Goal: Information Seeking & Learning: Learn about a topic

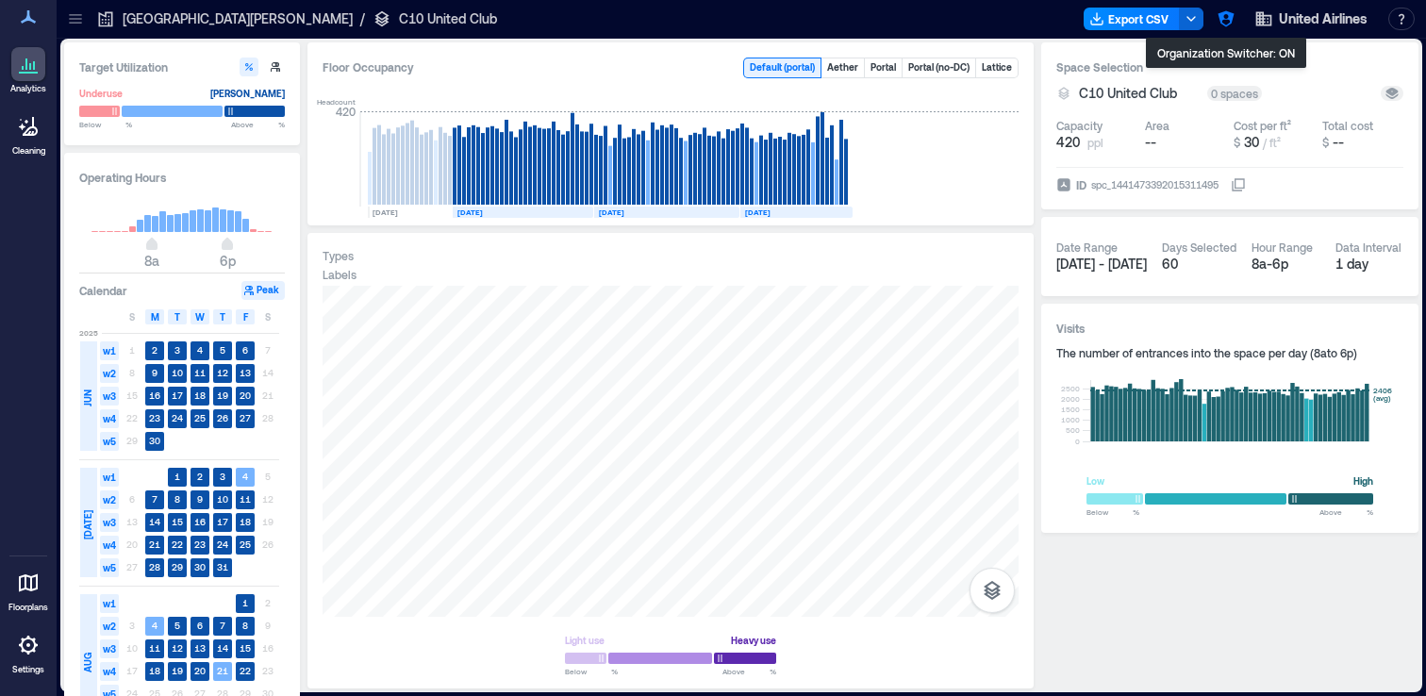
click at [1229, 19] on icon "button" at bounding box center [1226, 19] width 16 height 16
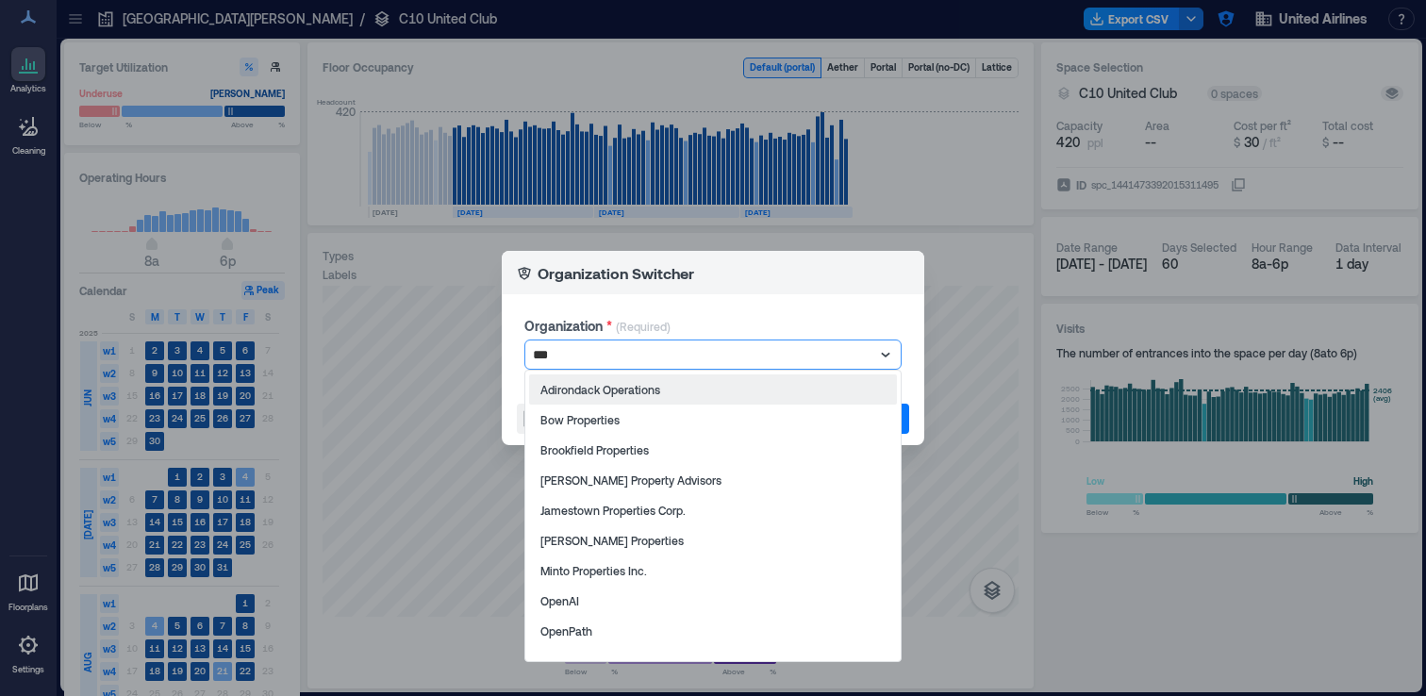
type input "****"
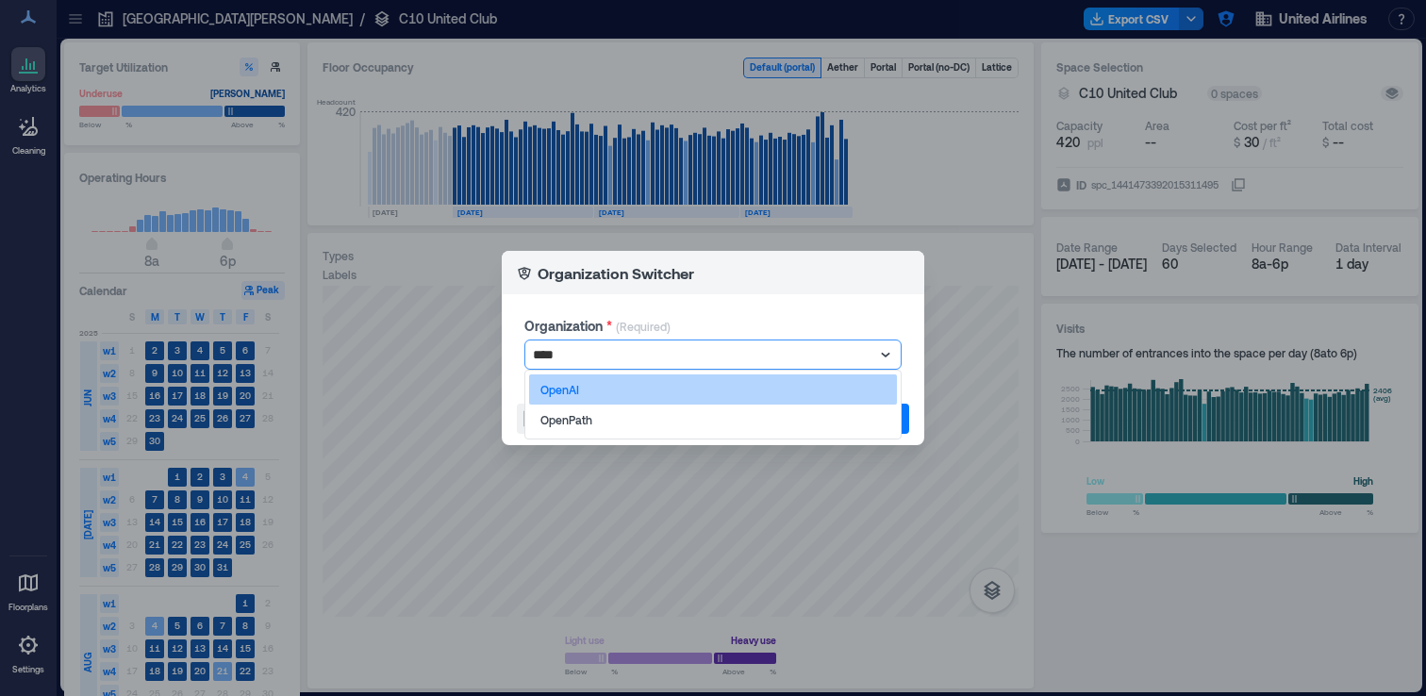
click at [773, 388] on div "OpenAI" at bounding box center [713, 389] width 368 height 30
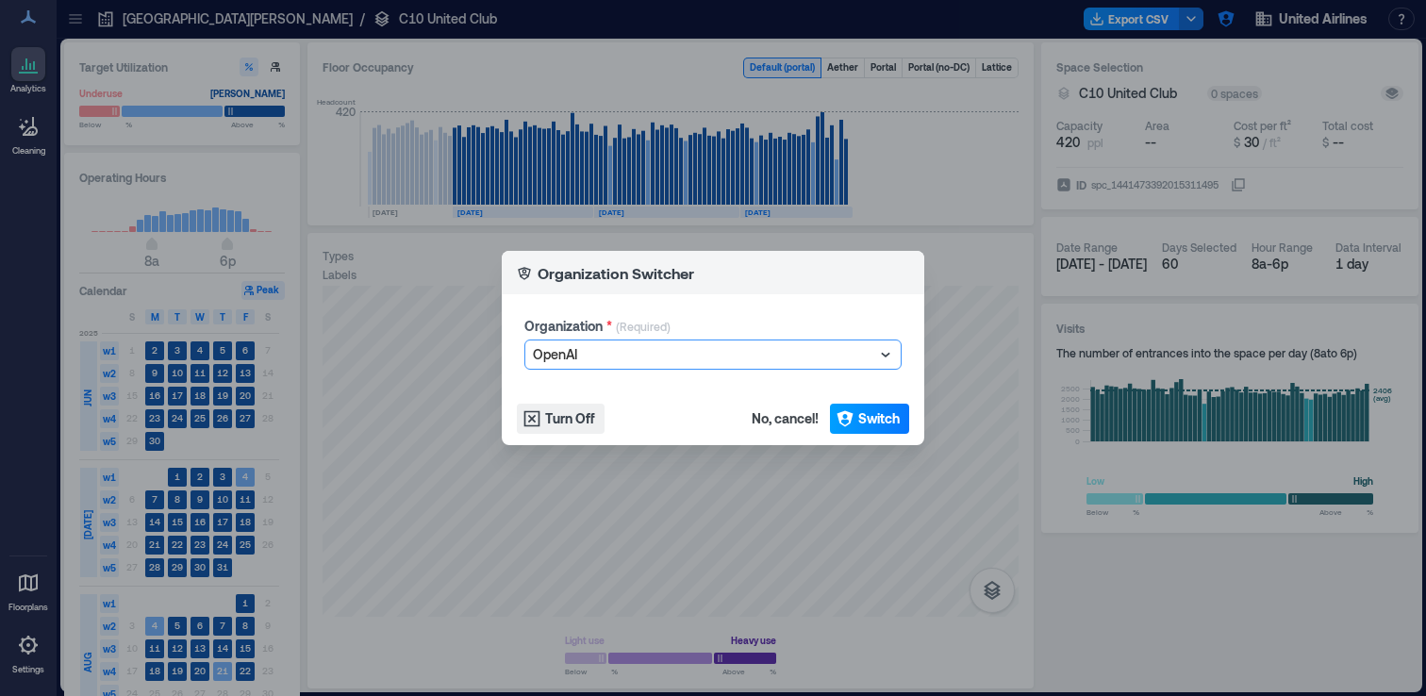
click at [896, 421] on span "Switch" at bounding box center [878, 418] width 41 height 19
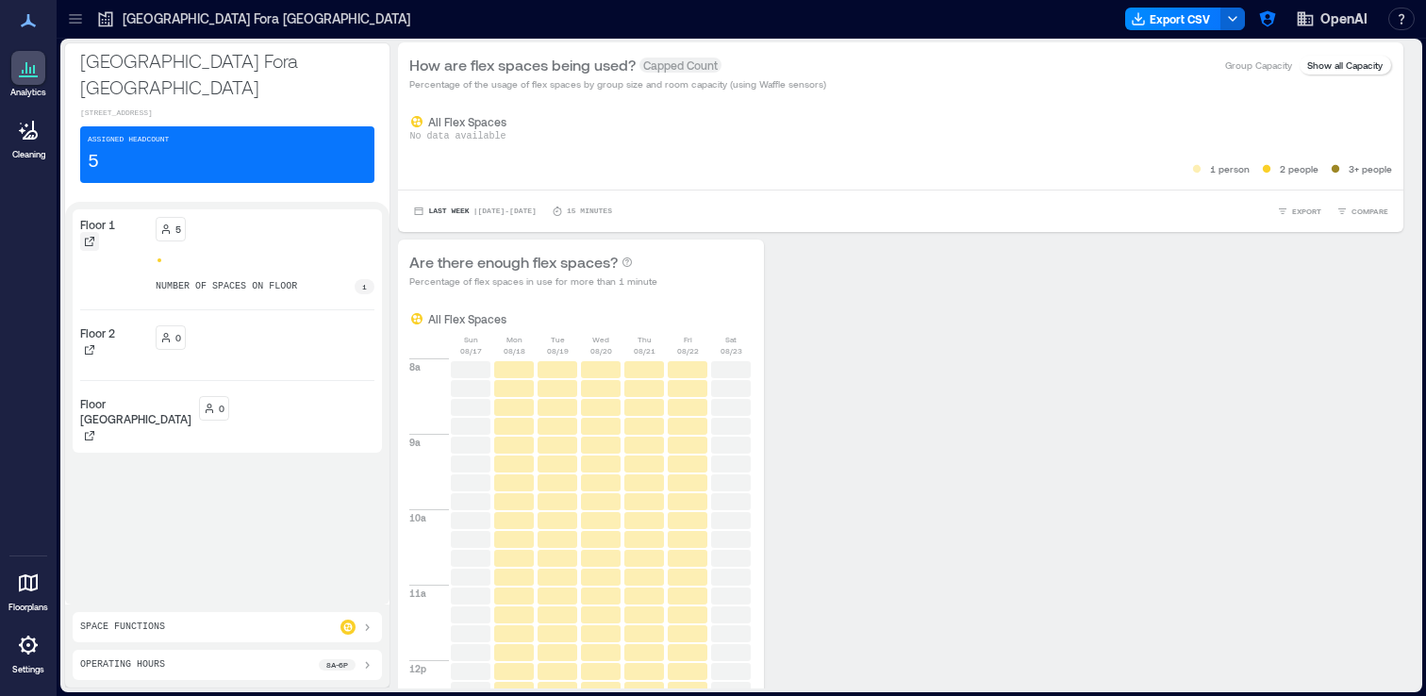
click at [85, 236] on icon at bounding box center [89, 241] width 11 height 11
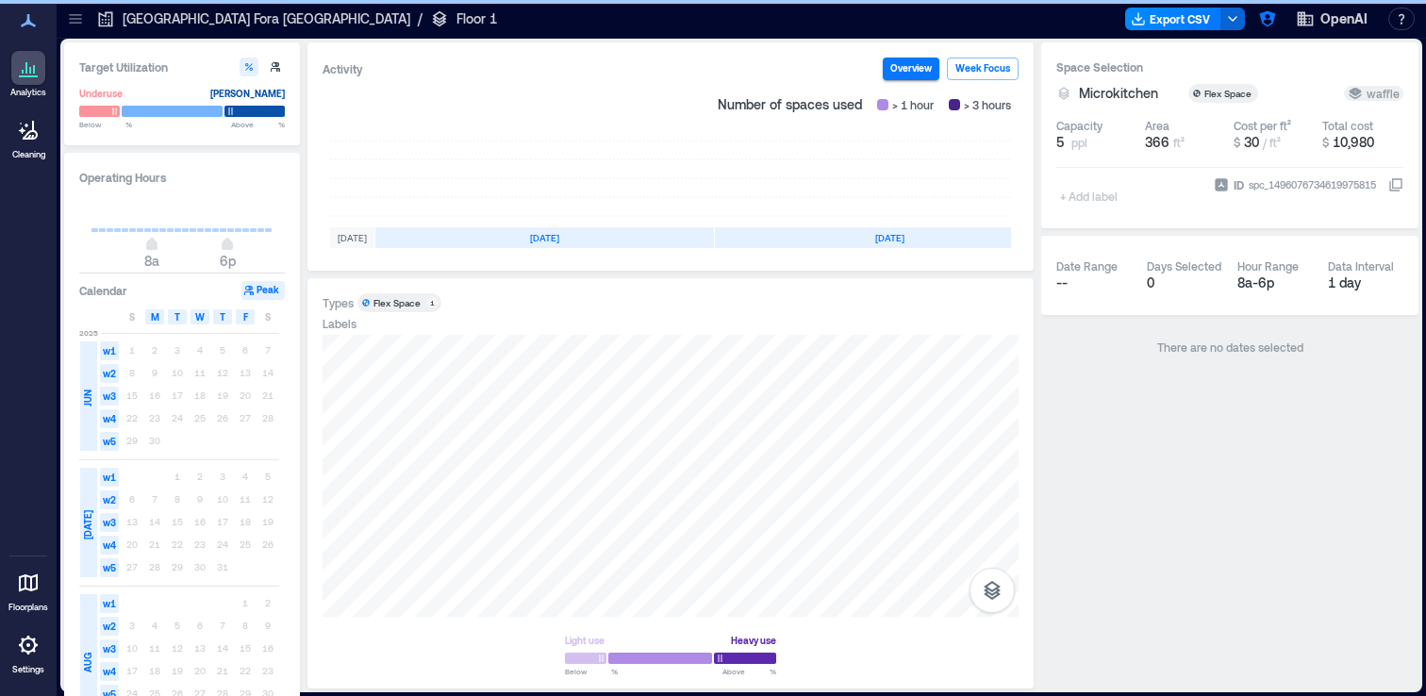
scroll to position [0, 338]
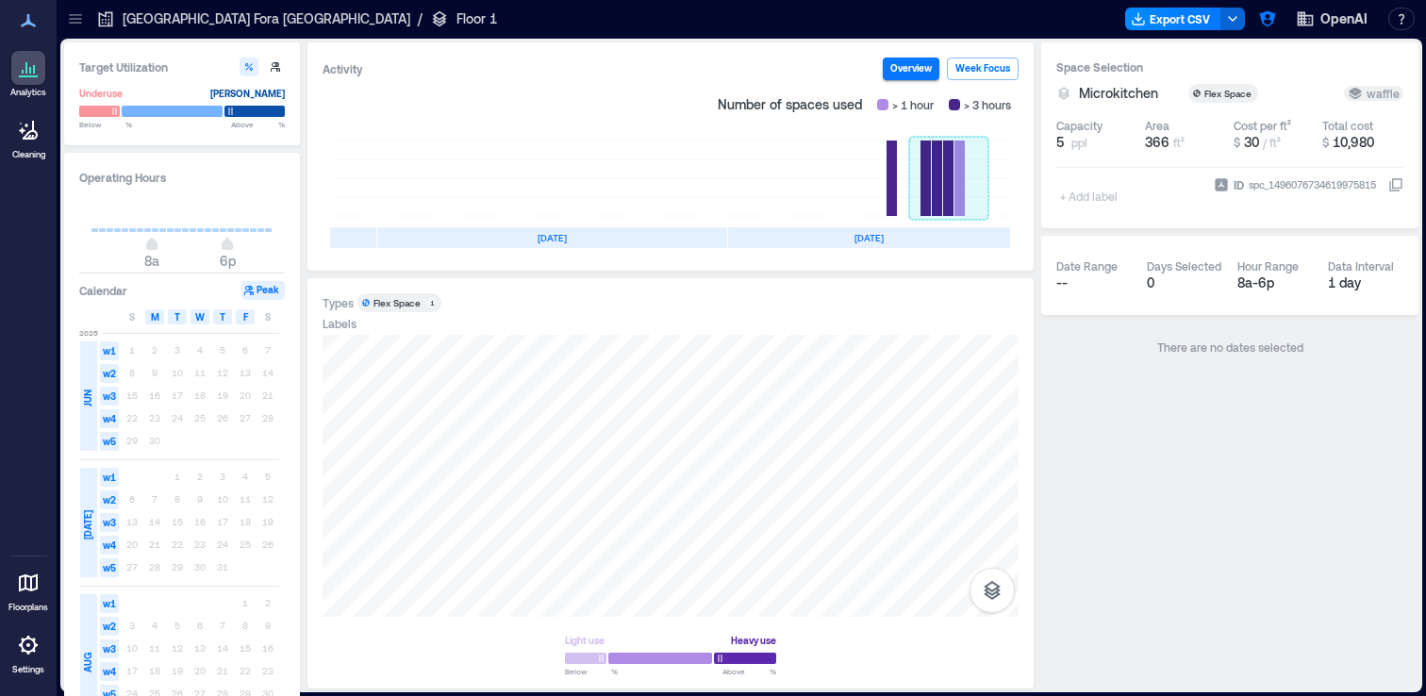
click at [936, 185] on rect at bounding box center [948, 178] width 79 height 75
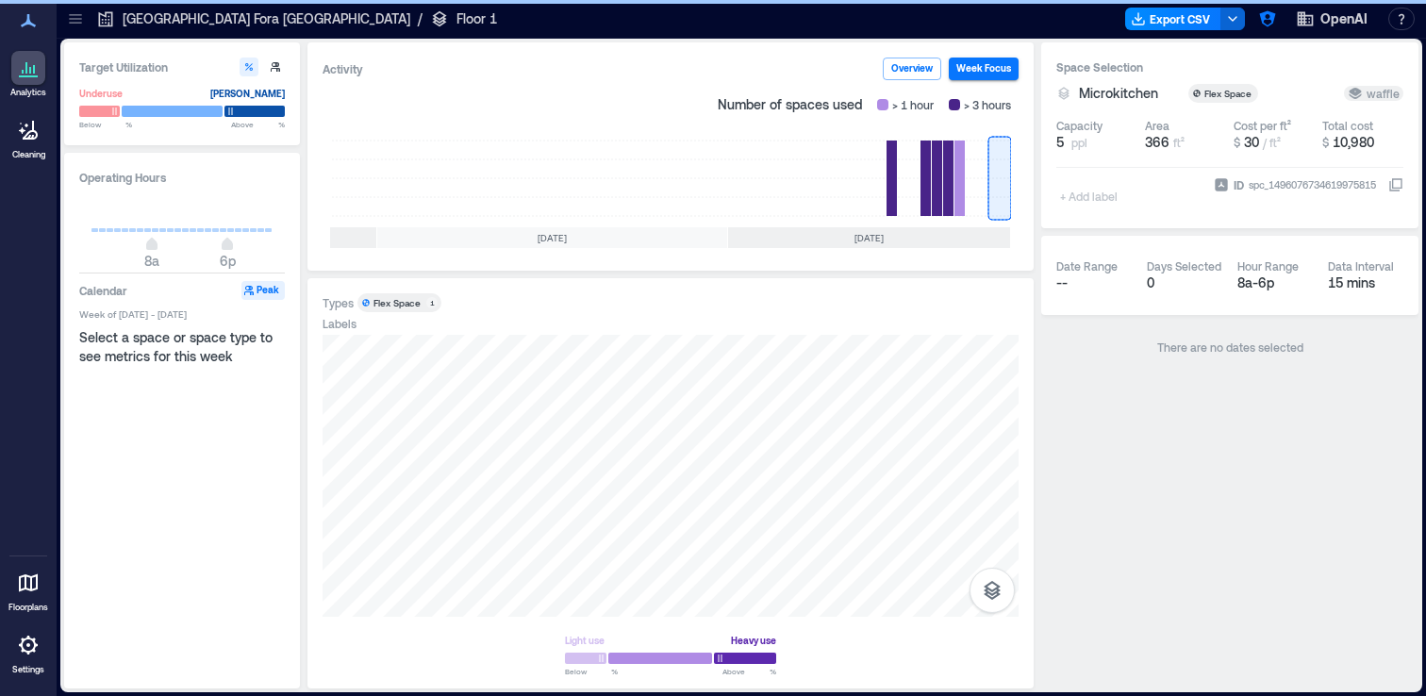
click at [820, 307] on div "Types Flex Space 1" at bounding box center [671, 302] width 696 height 19
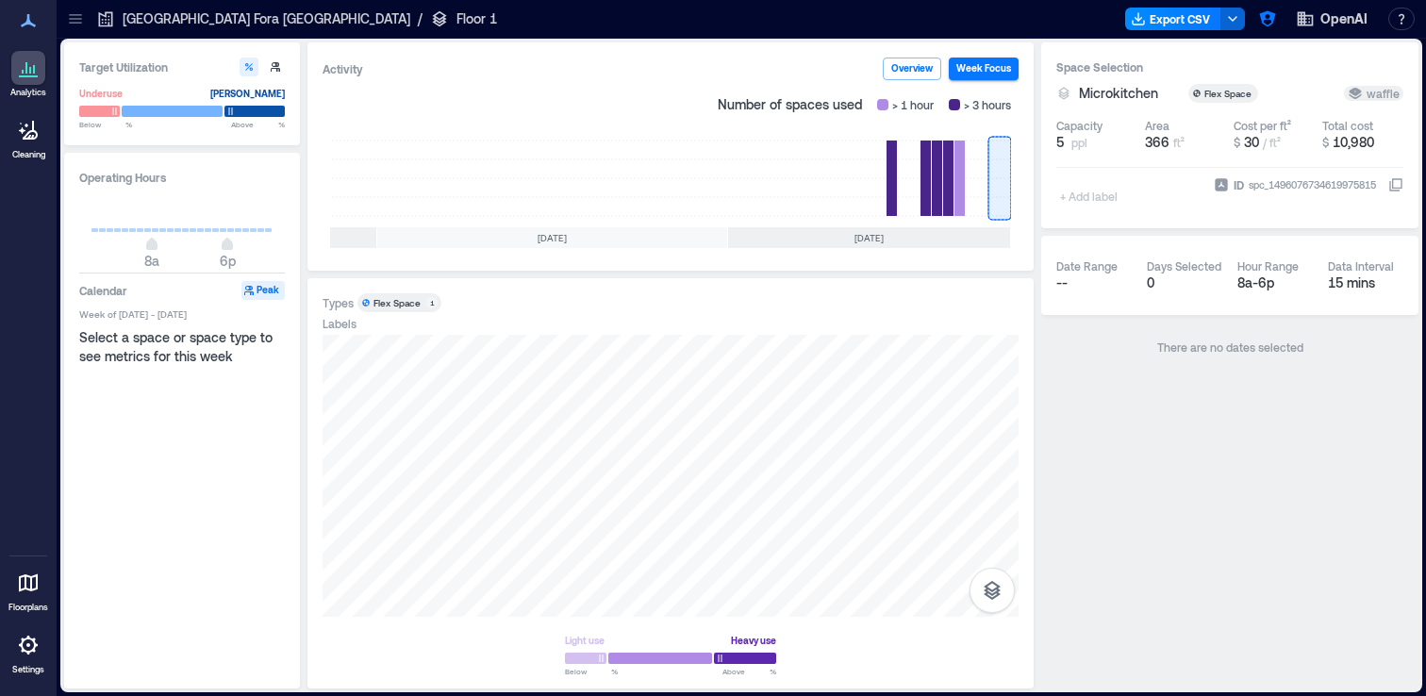
click at [18, 656] on div at bounding box center [28, 645] width 34 height 34
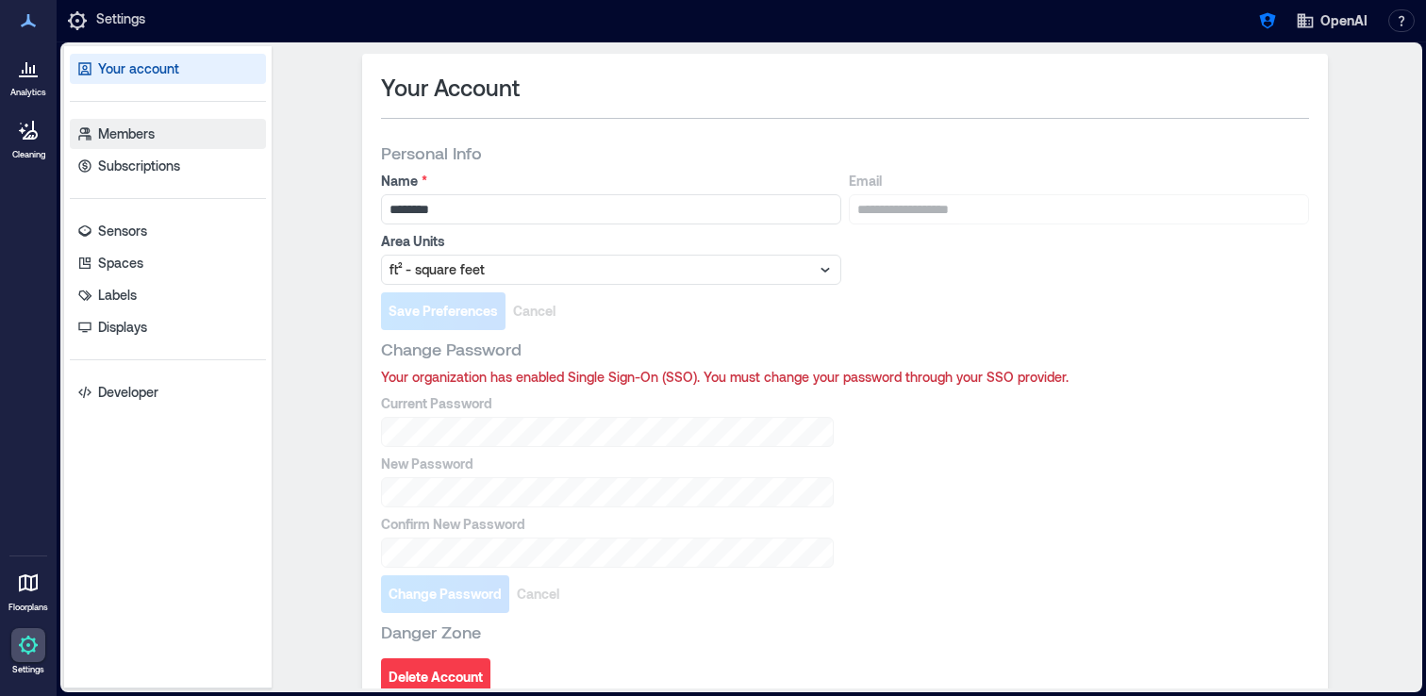
click at [190, 125] on link "Members" at bounding box center [168, 134] width 196 height 30
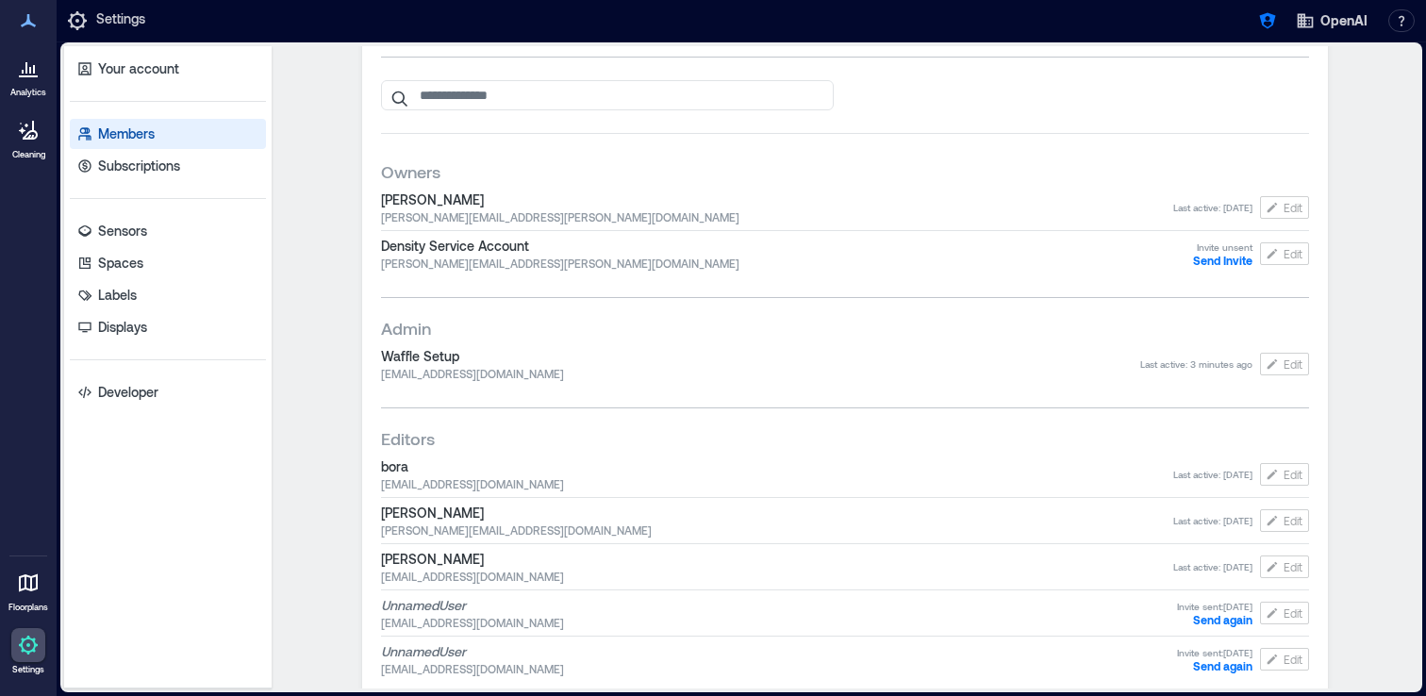
scroll to position [87, 0]
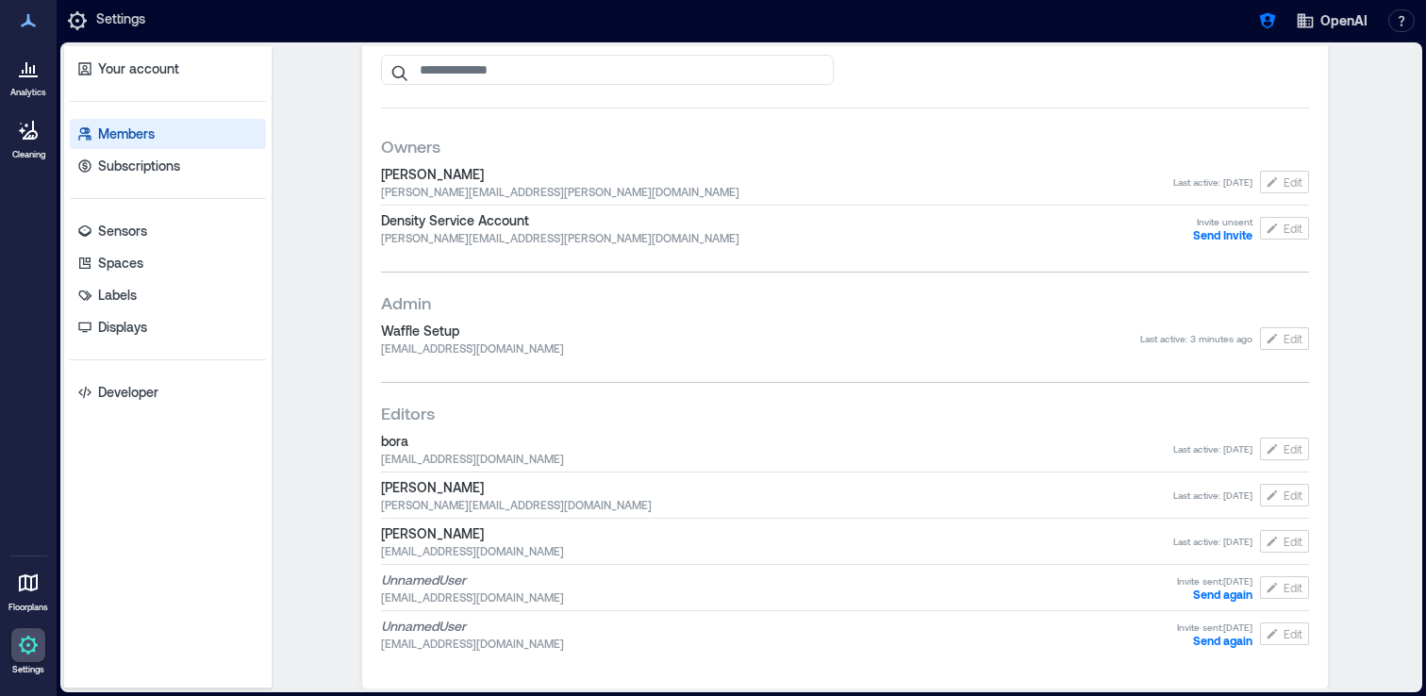
click at [27, 79] on div at bounding box center [28, 68] width 34 height 34
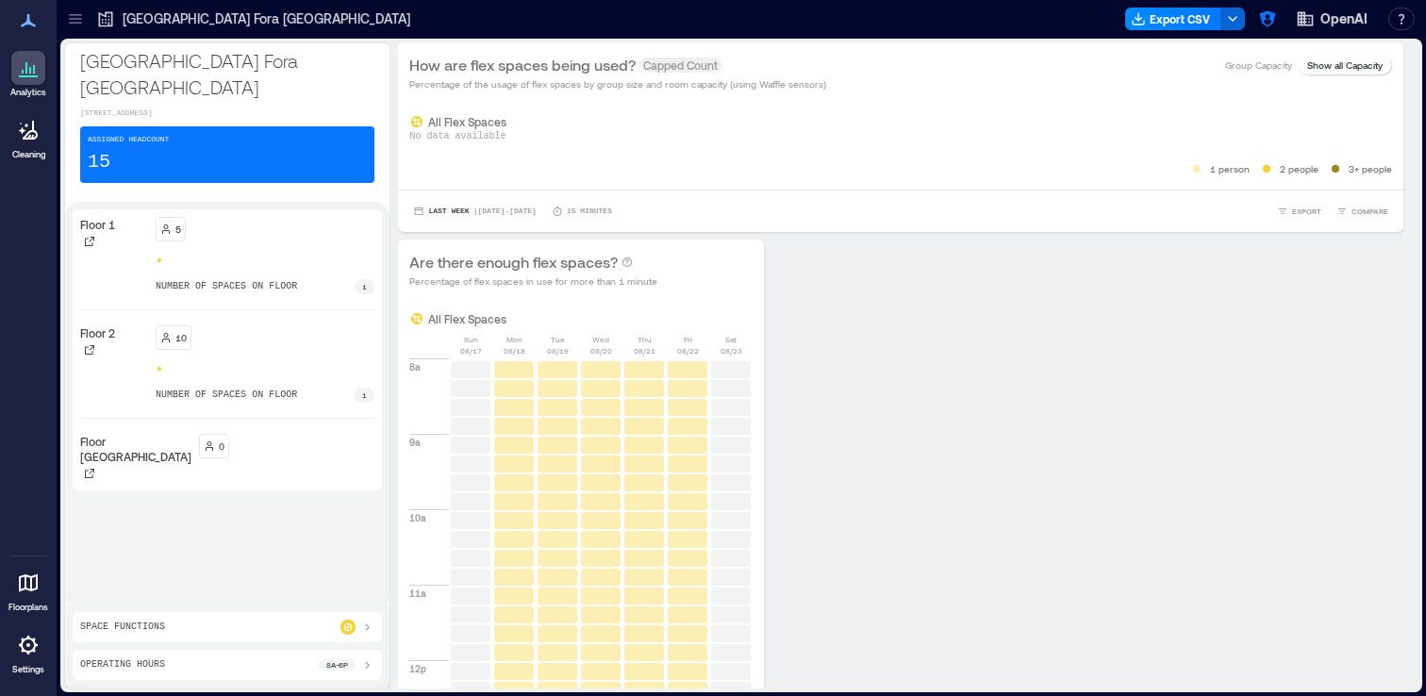
click at [75, 17] on icon at bounding box center [75, 18] width 19 height 19
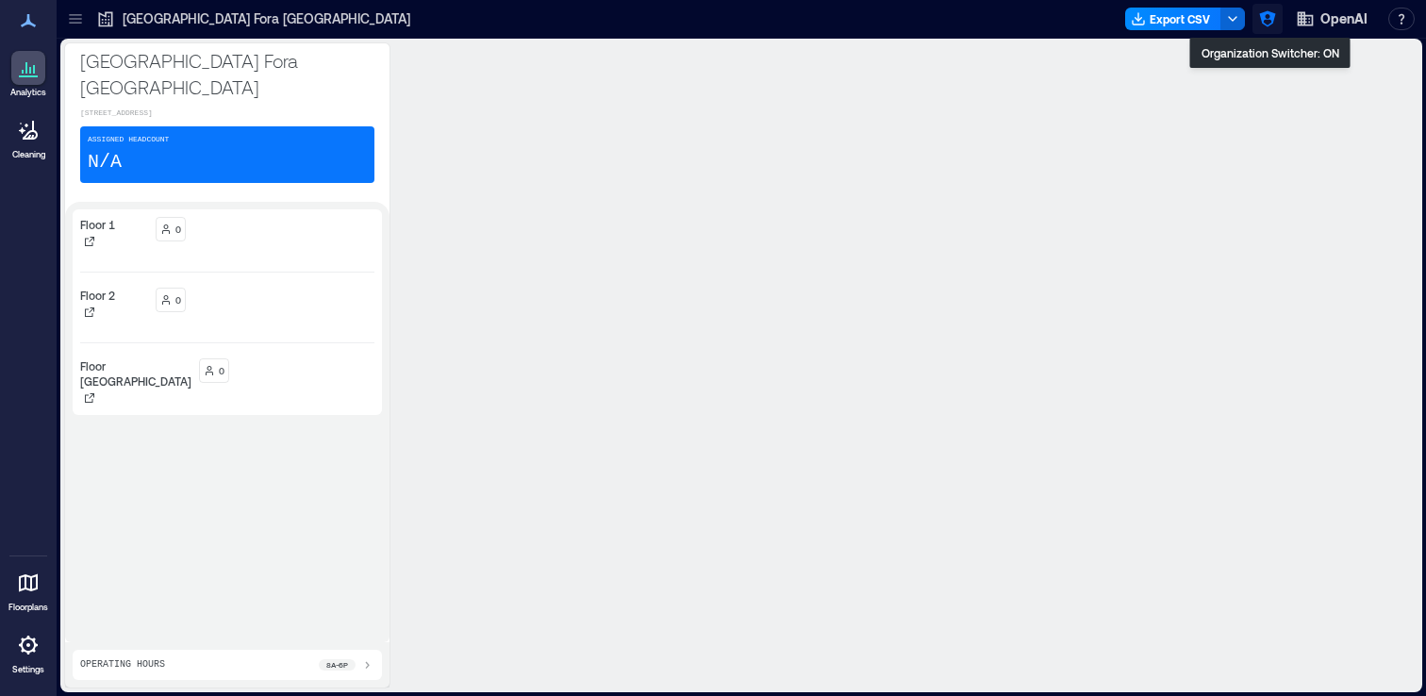
click at [1269, 17] on icon "button" at bounding box center [1267, 18] width 19 height 19
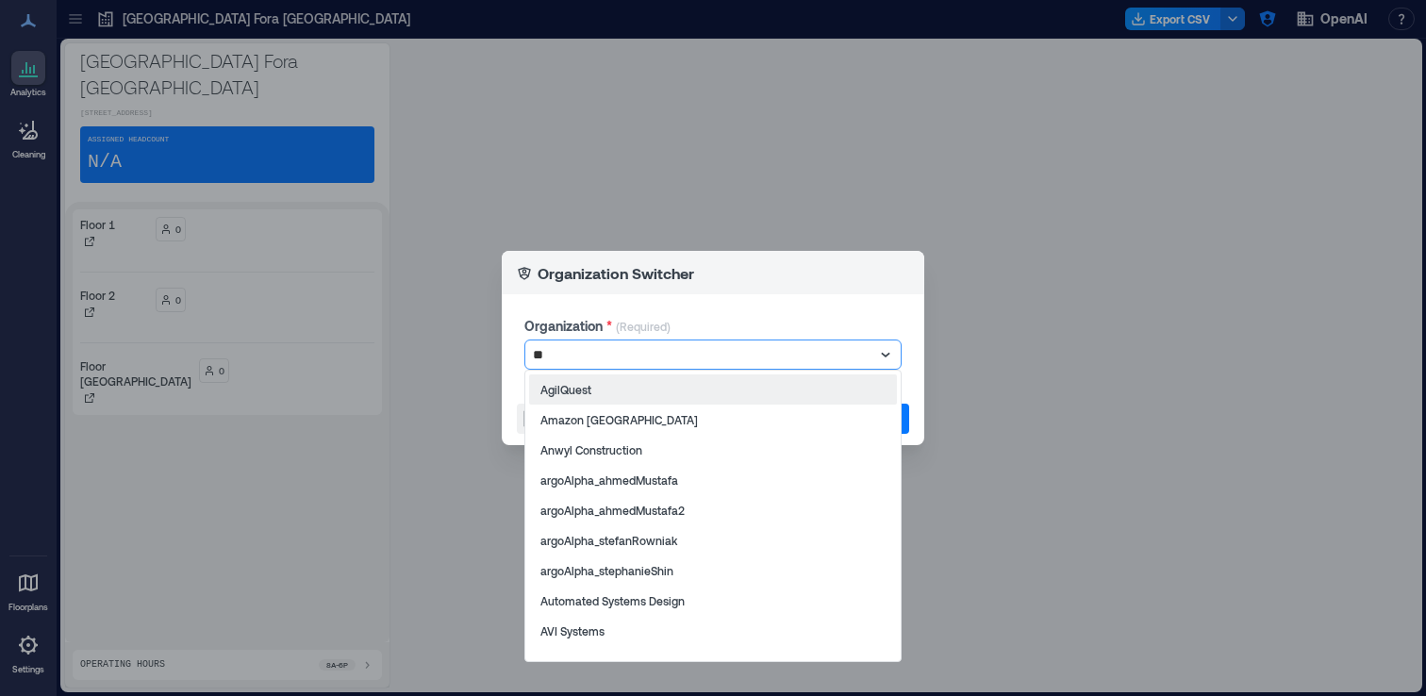
type input "*"
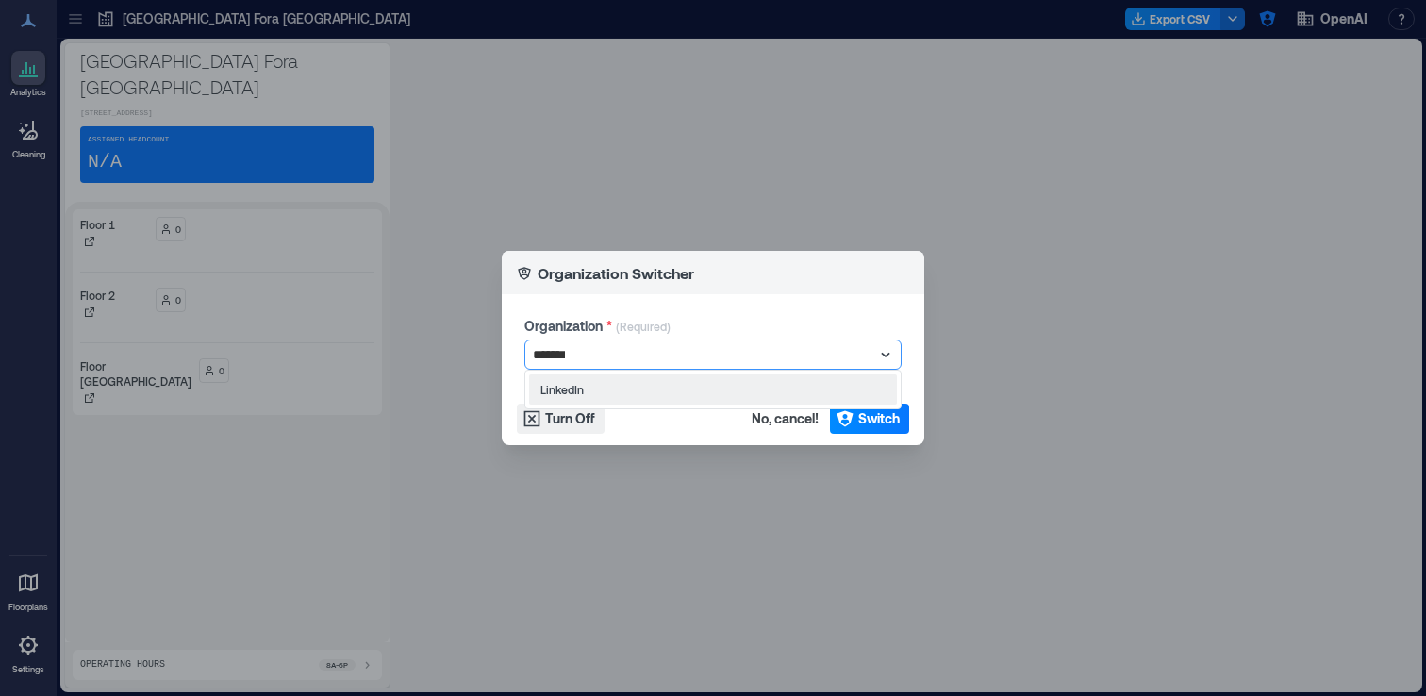
type input "********"
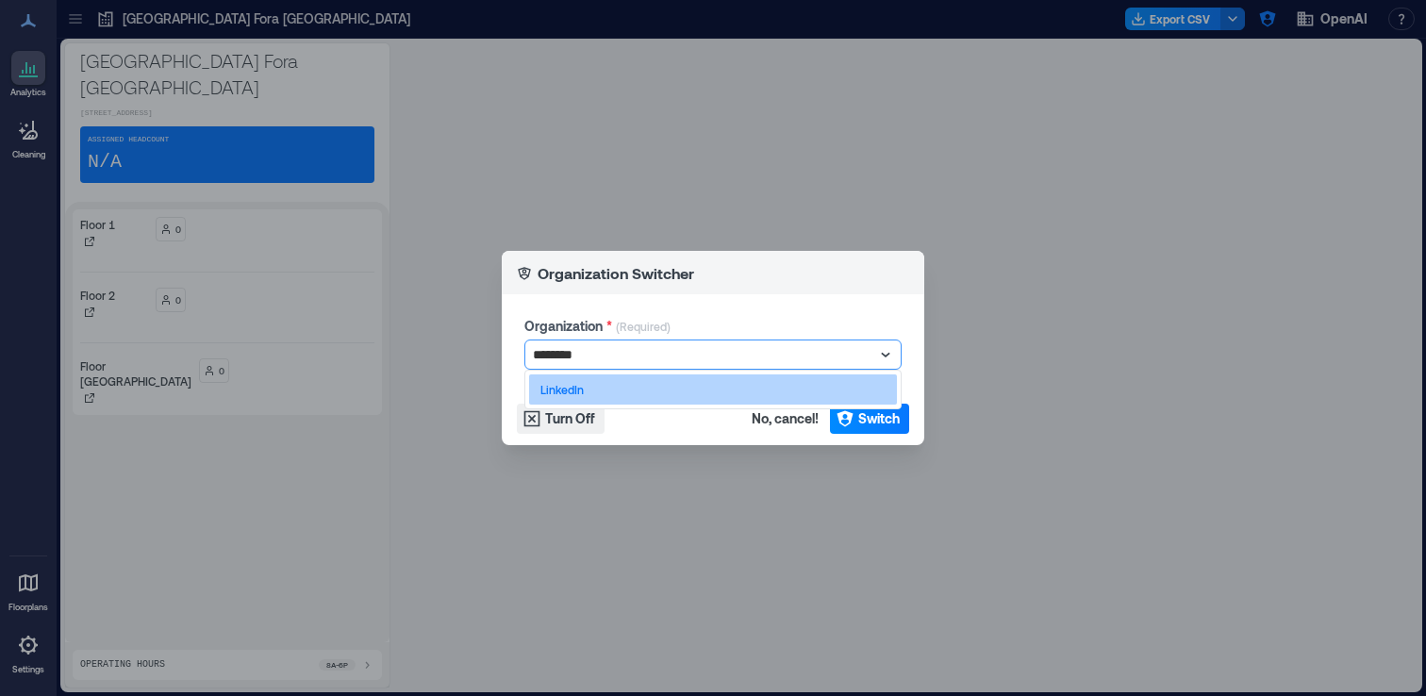
click at [633, 381] on div "LinkedIn" at bounding box center [713, 389] width 368 height 30
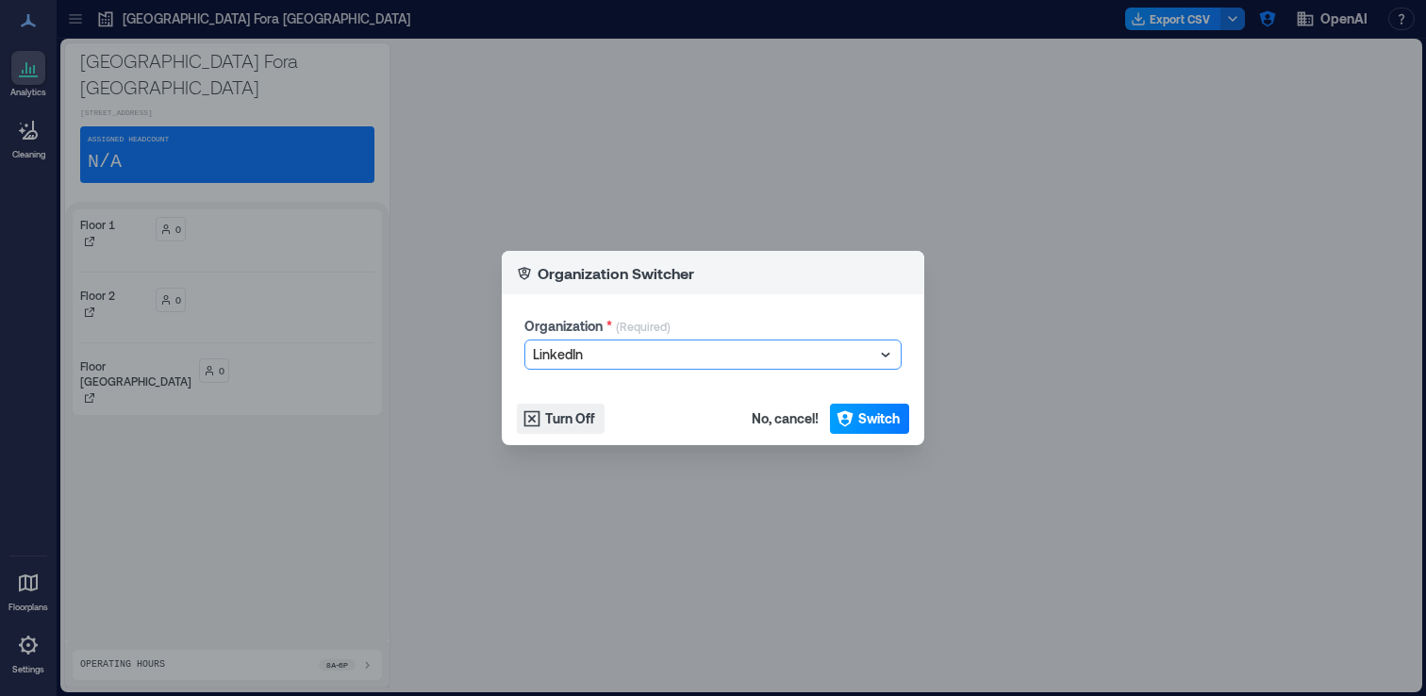
click at [868, 419] on span "Switch" at bounding box center [878, 418] width 41 height 19
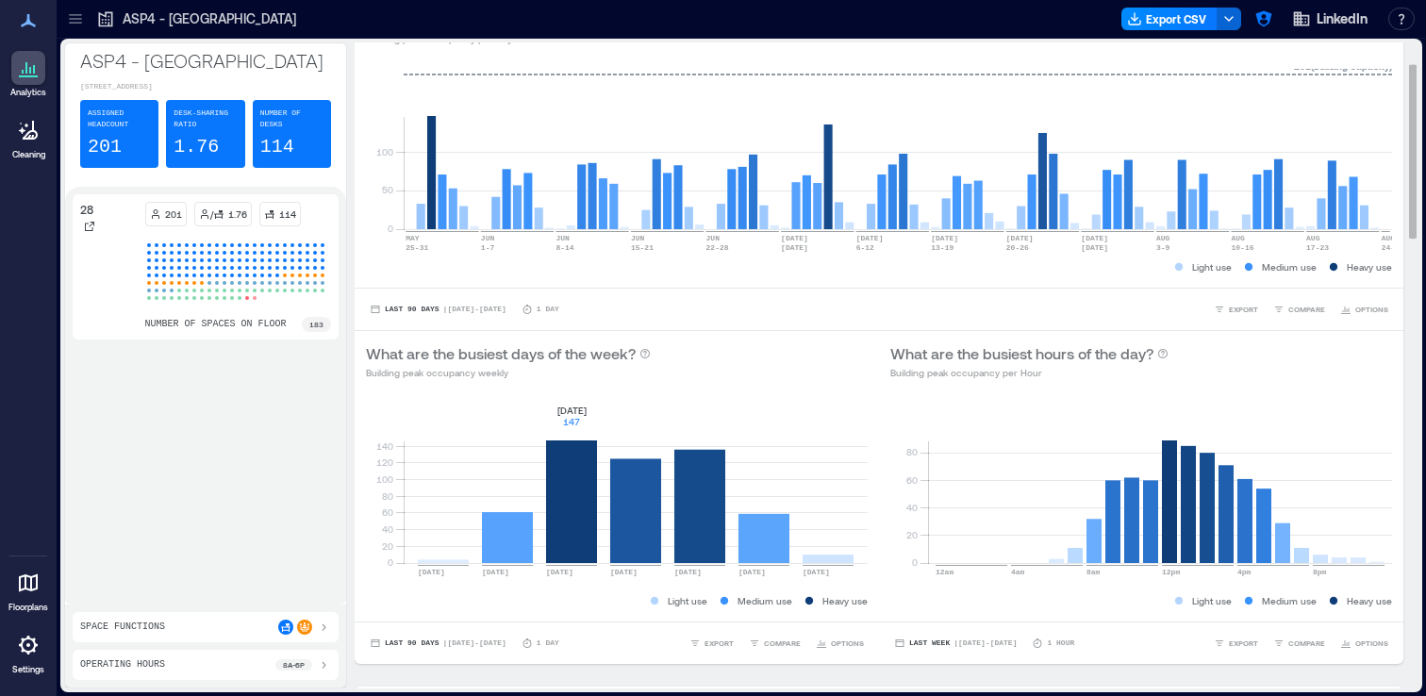
scroll to position [69, 0]
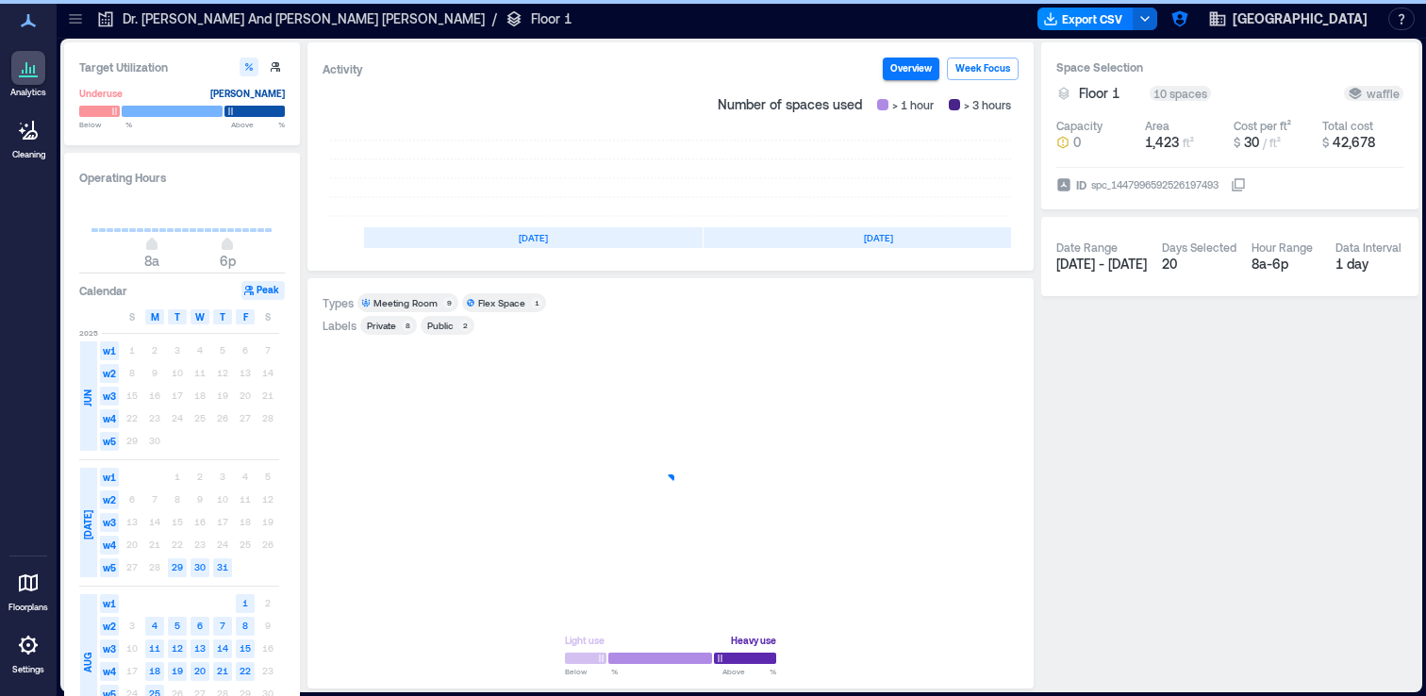
scroll to position [0, 338]
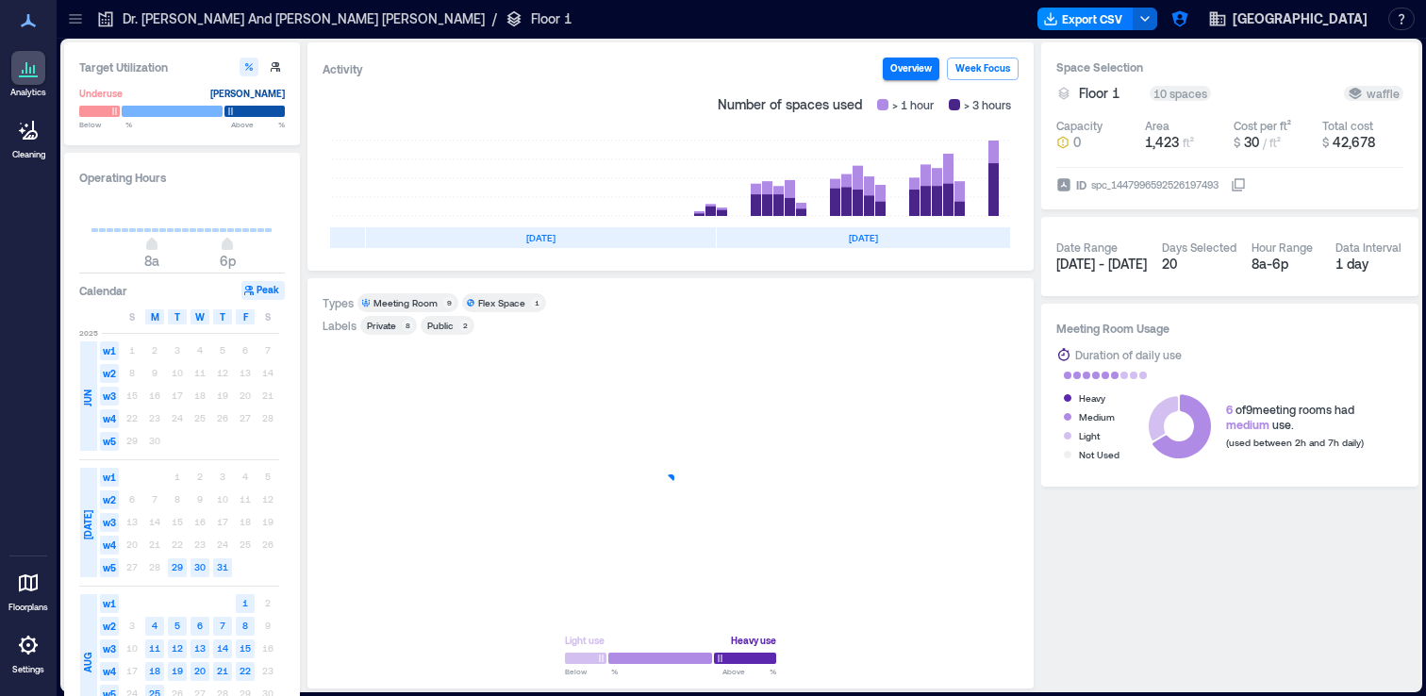
click at [393, 325] on div "Private" at bounding box center [381, 325] width 29 height 13
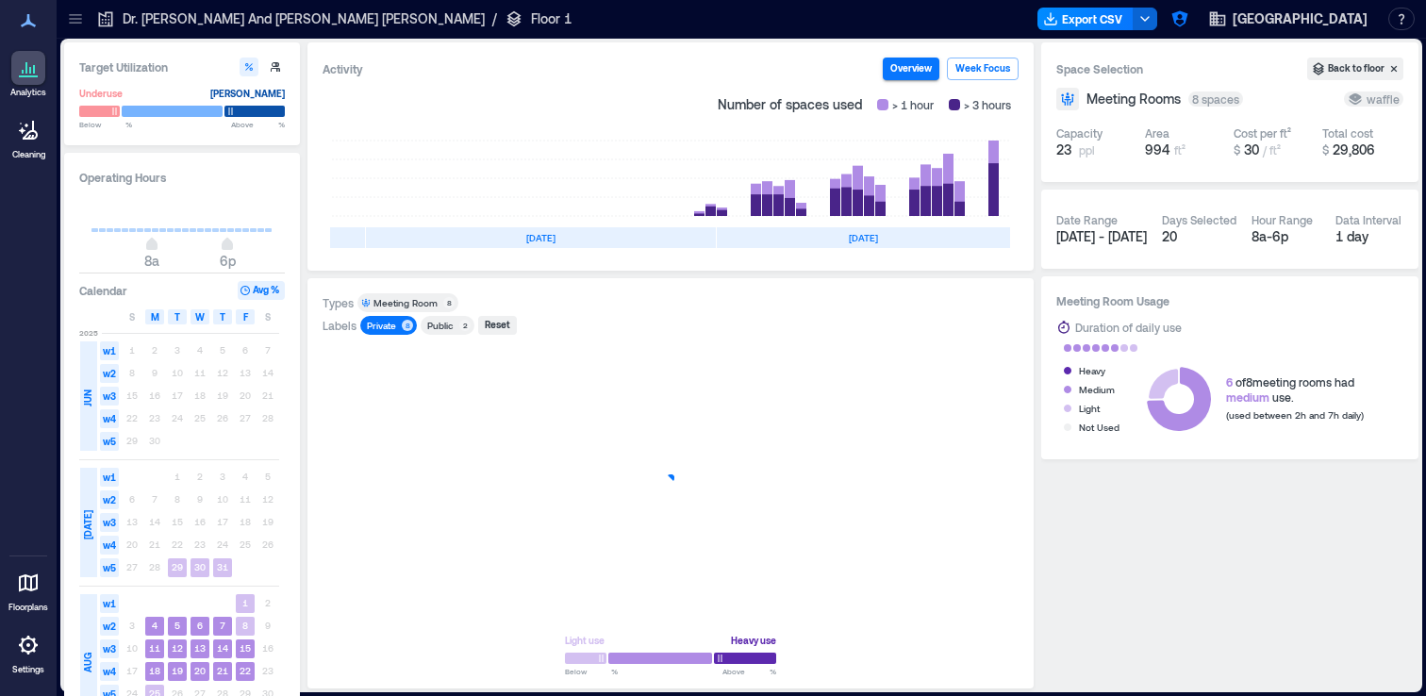
click at [393, 325] on div "Private" at bounding box center [381, 325] width 29 height 13
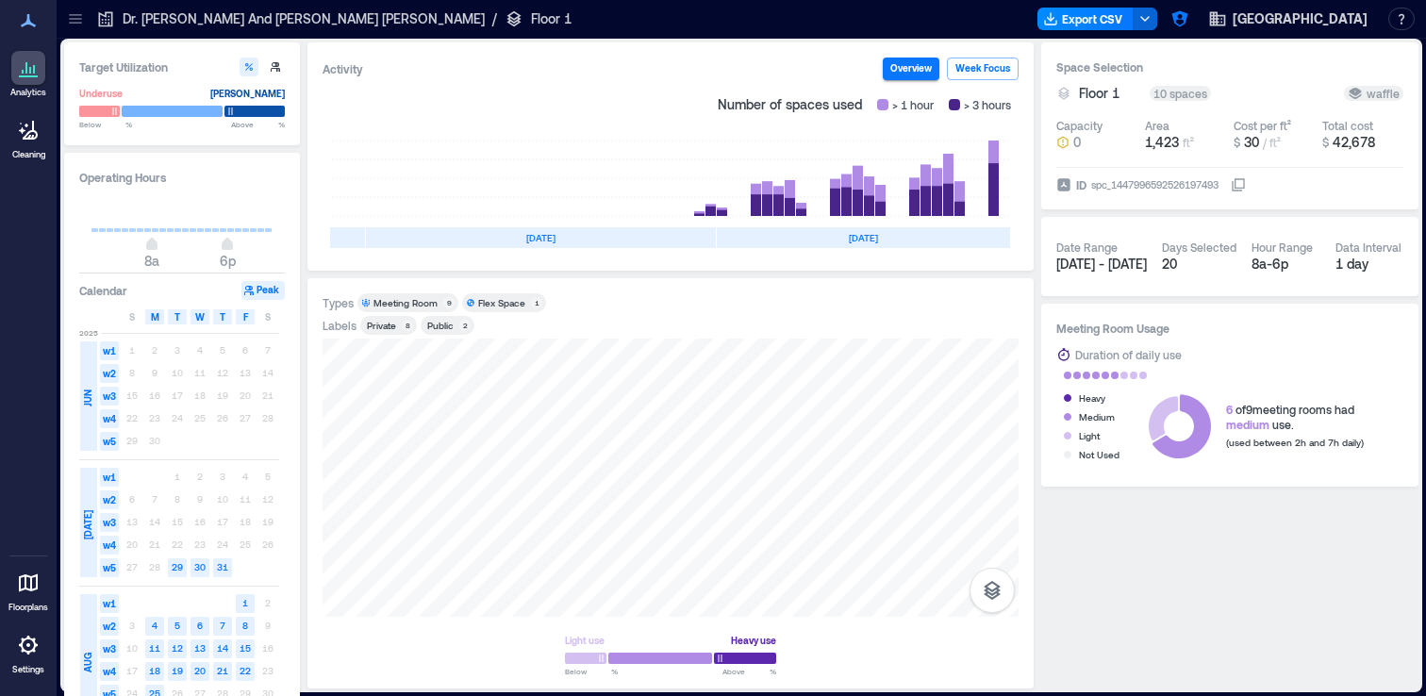
click at [394, 324] on div "Private" at bounding box center [381, 325] width 29 height 13
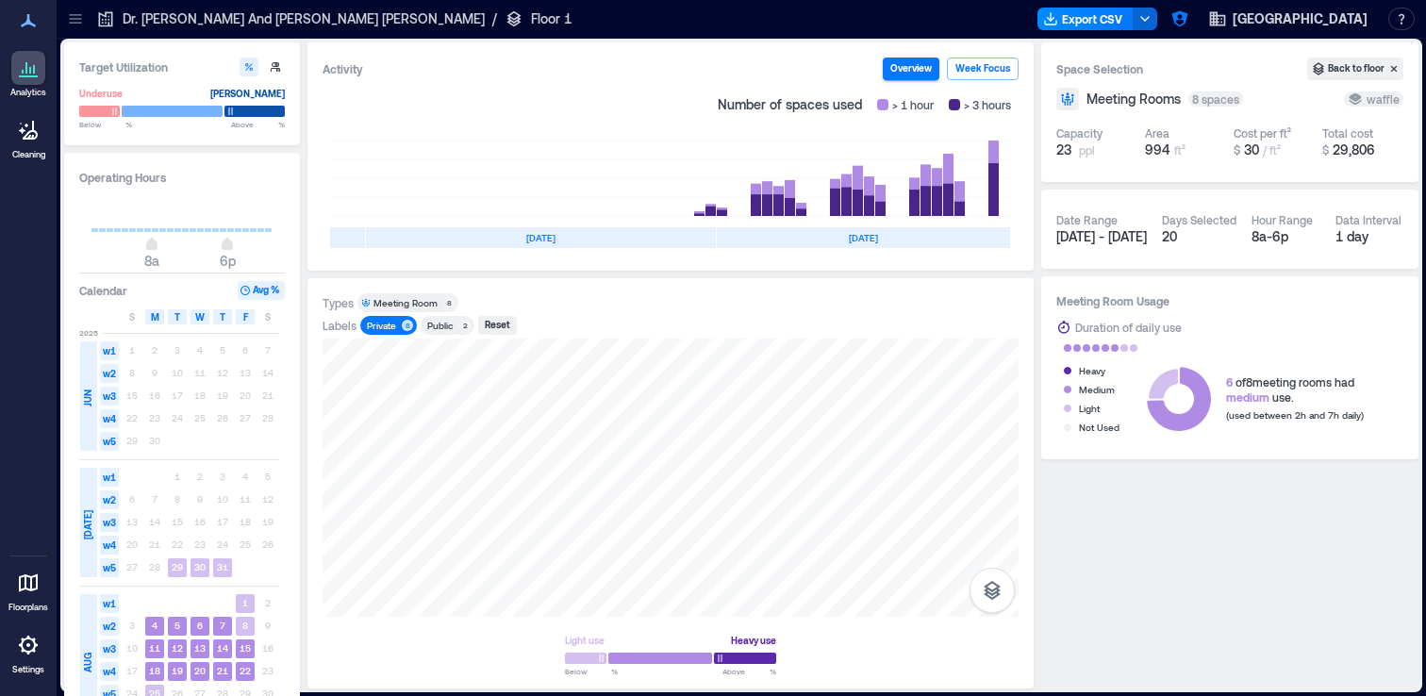
click at [437, 323] on div "Public" at bounding box center [440, 325] width 26 height 13
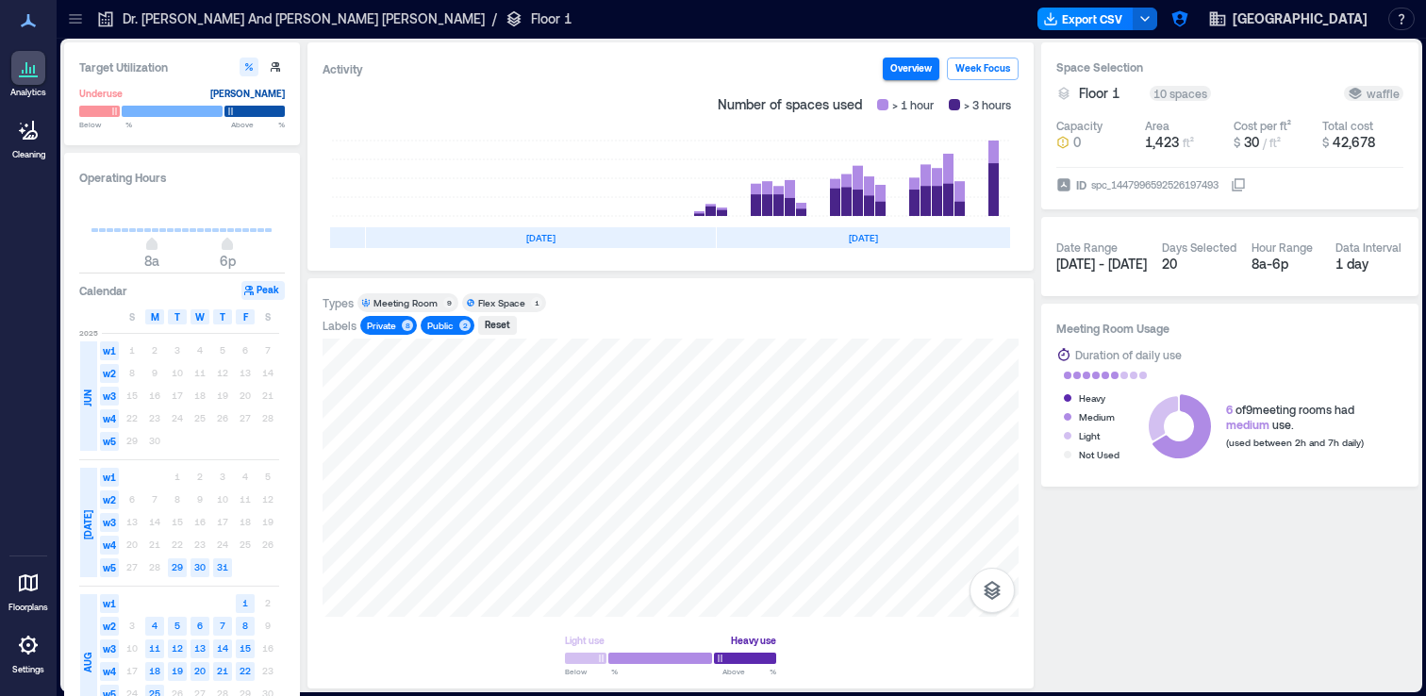
click at [376, 324] on div "Private" at bounding box center [381, 325] width 29 height 13
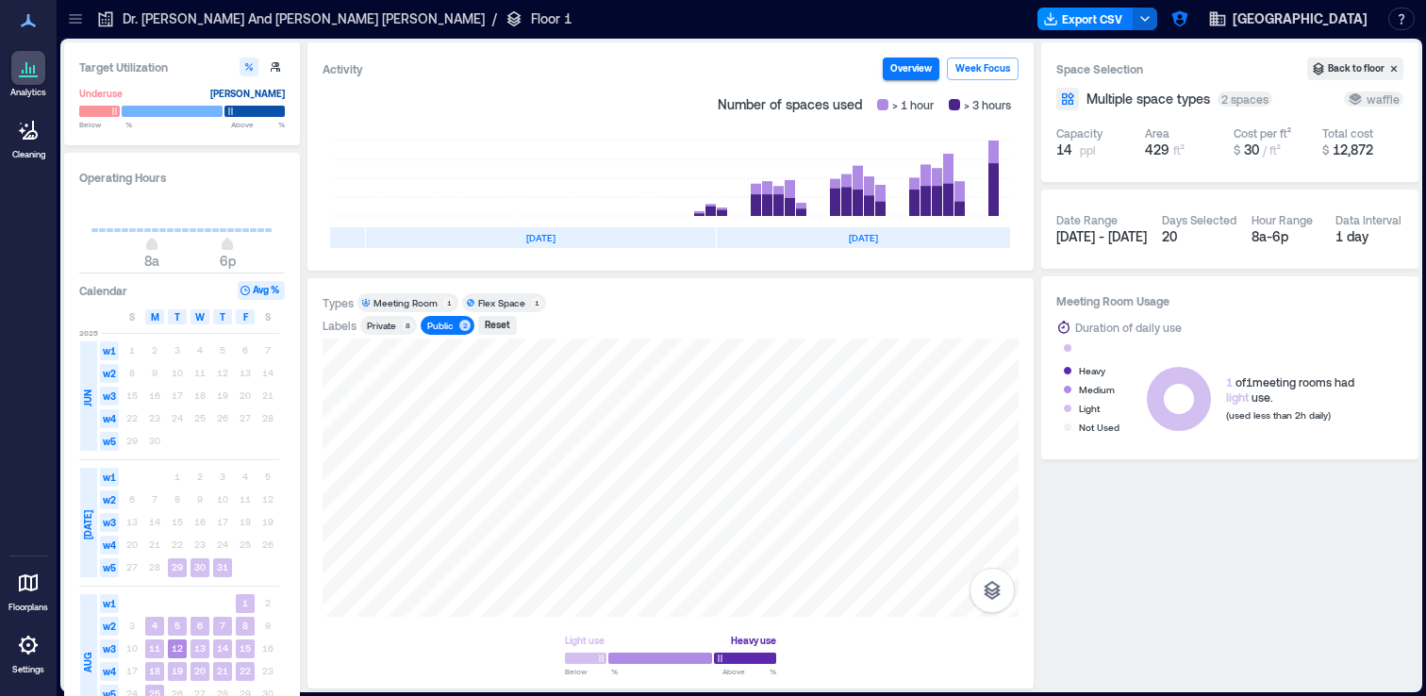
click at [445, 324] on div "Public" at bounding box center [440, 325] width 26 height 13
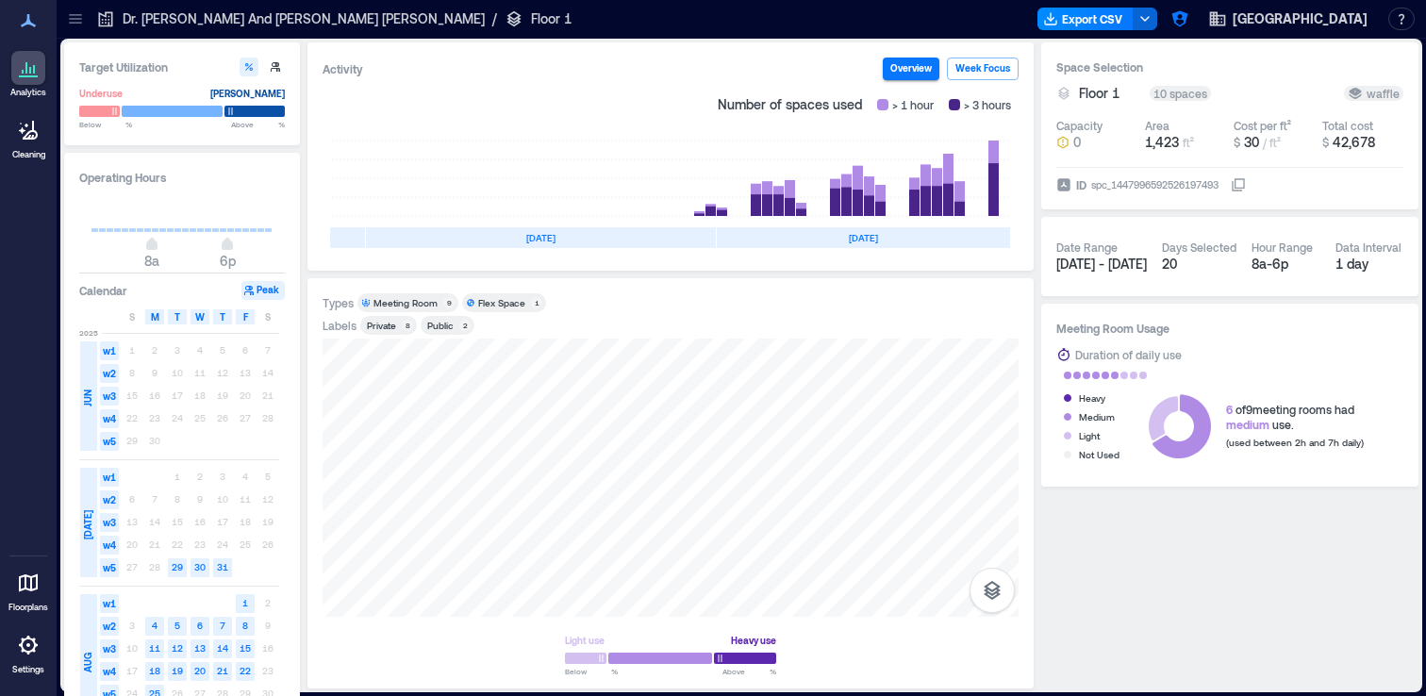
click at [390, 326] on div "Private" at bounding box center [381, 325] width 29 height 13
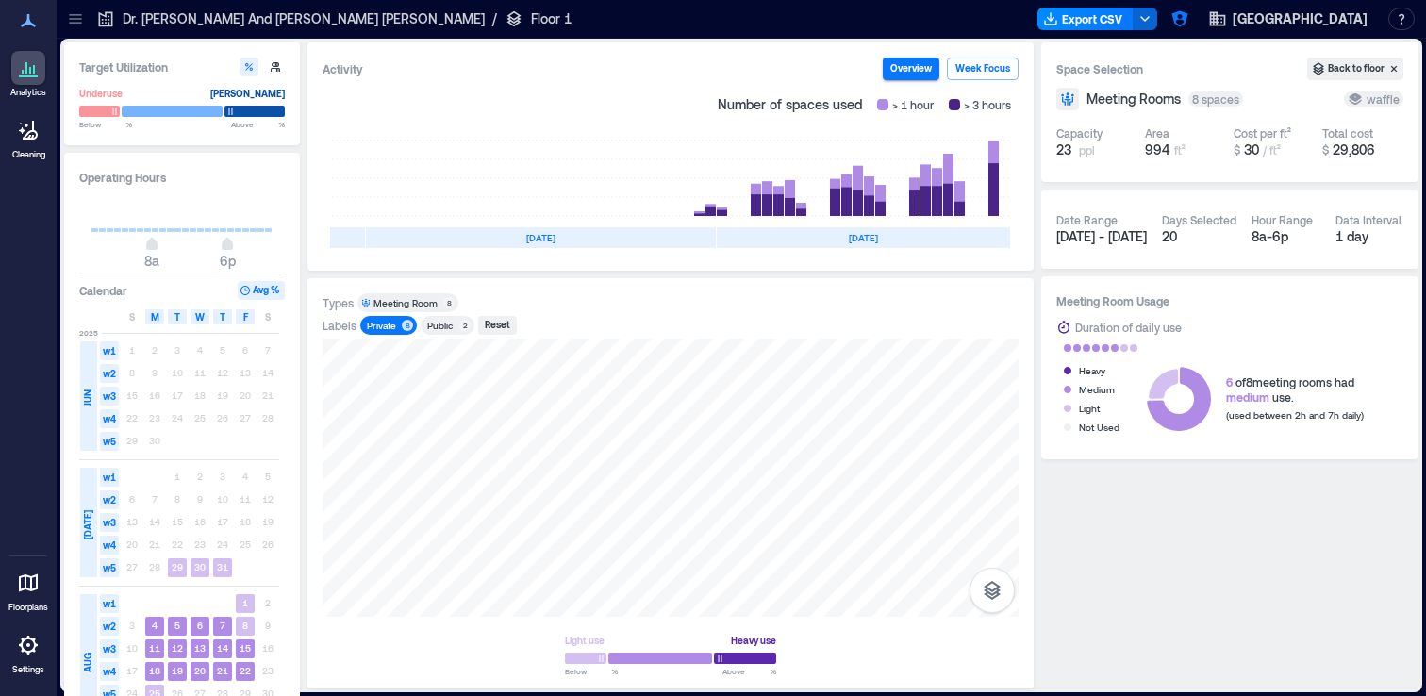
click at [448, 321] on div "Public" at bounding box center [440, 325] width 26 height 13
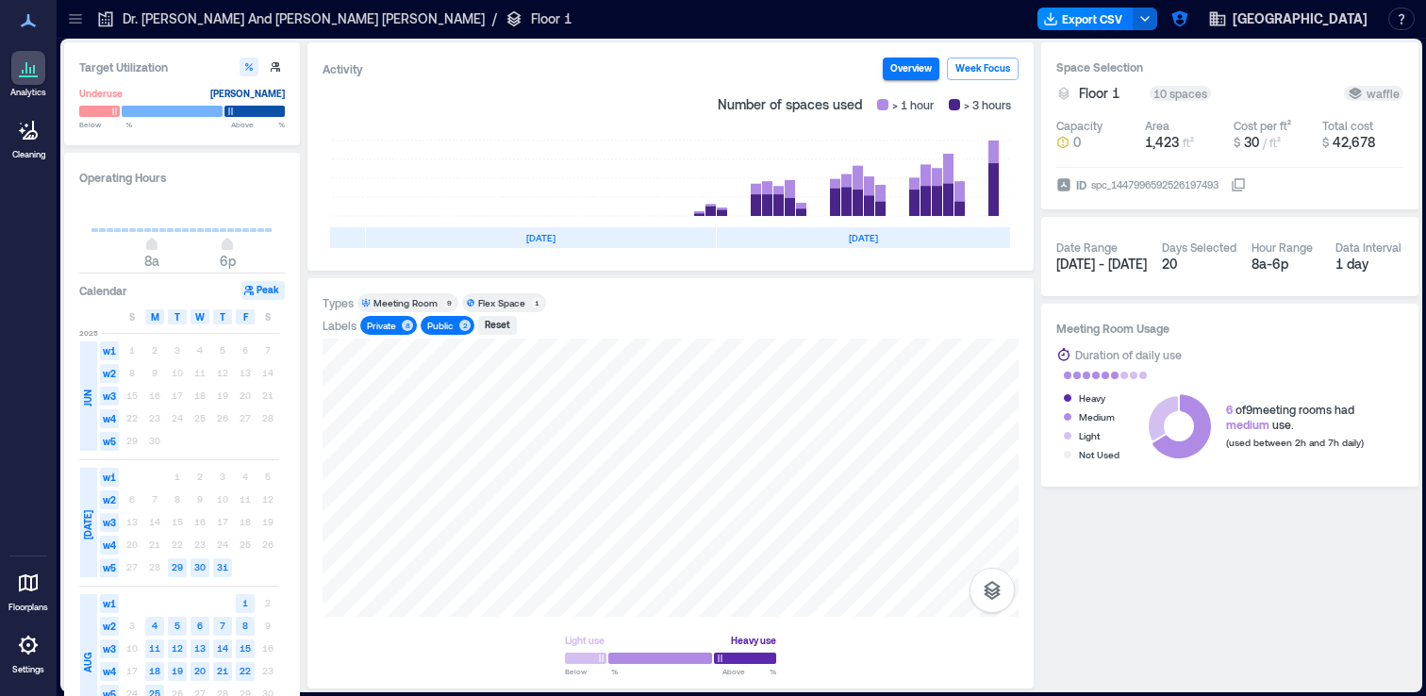
click at [382, 317] on div "Private 8" at bounding box center [388, 325] width 57 height 19
